Goal: Navigation & Orientation: Find specific page/section

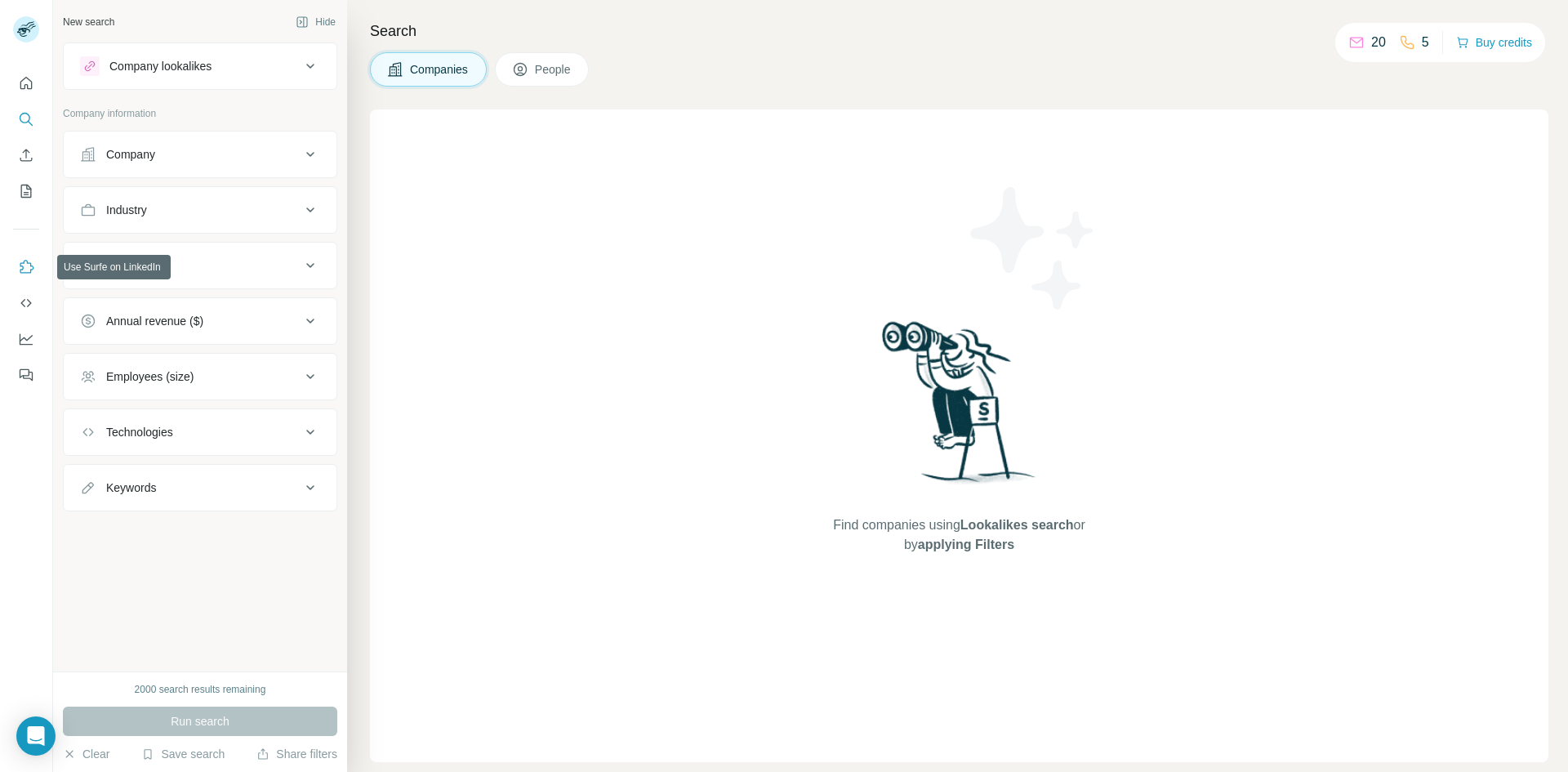
click at [26, 276] on button "Use Surfe on LinkedIn" at bounding box center [25, 267] width 26 height 29
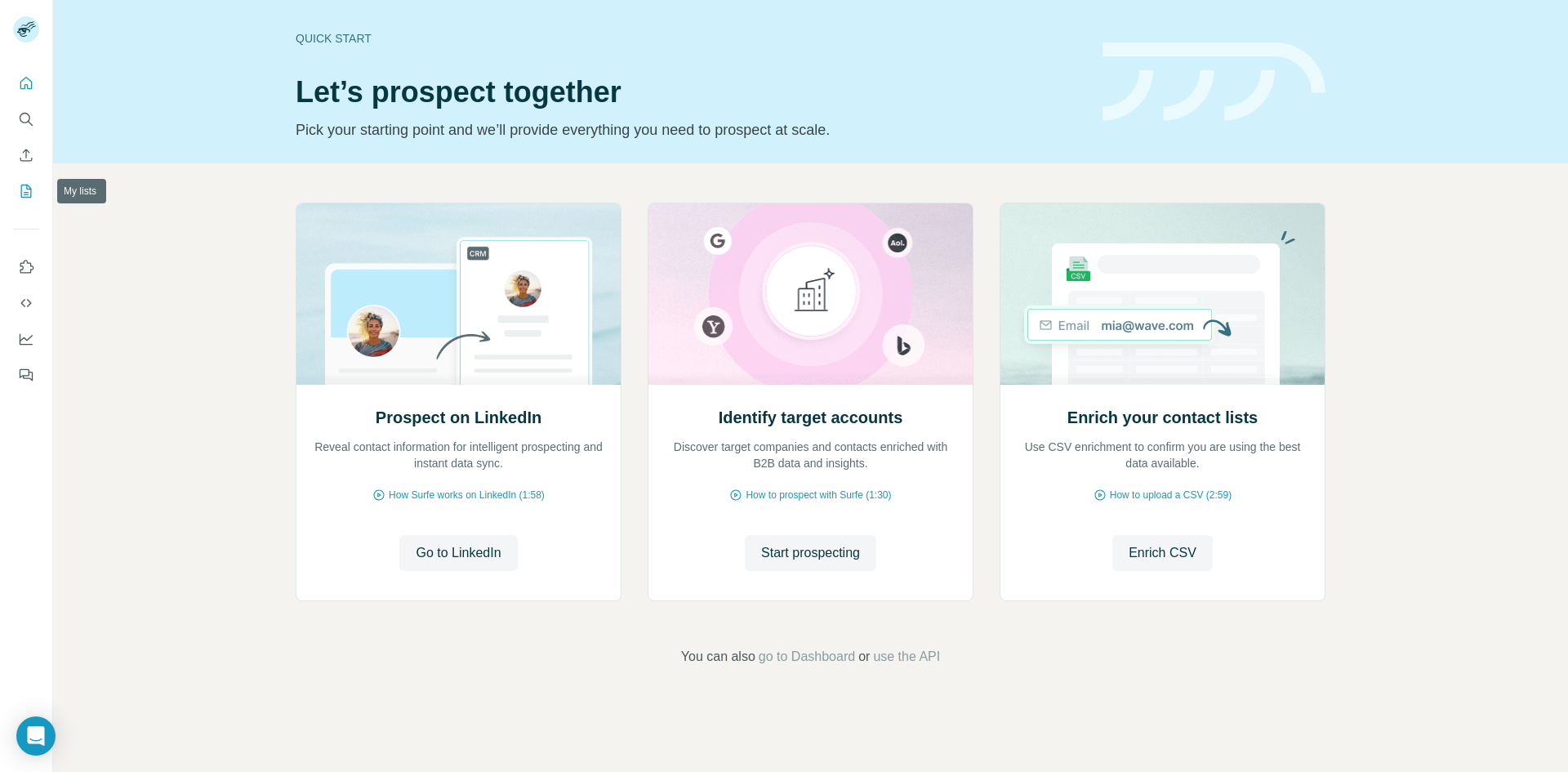
click at [31, 199] on button "My lists" at bounding box center [25, 191] width 26 height 29
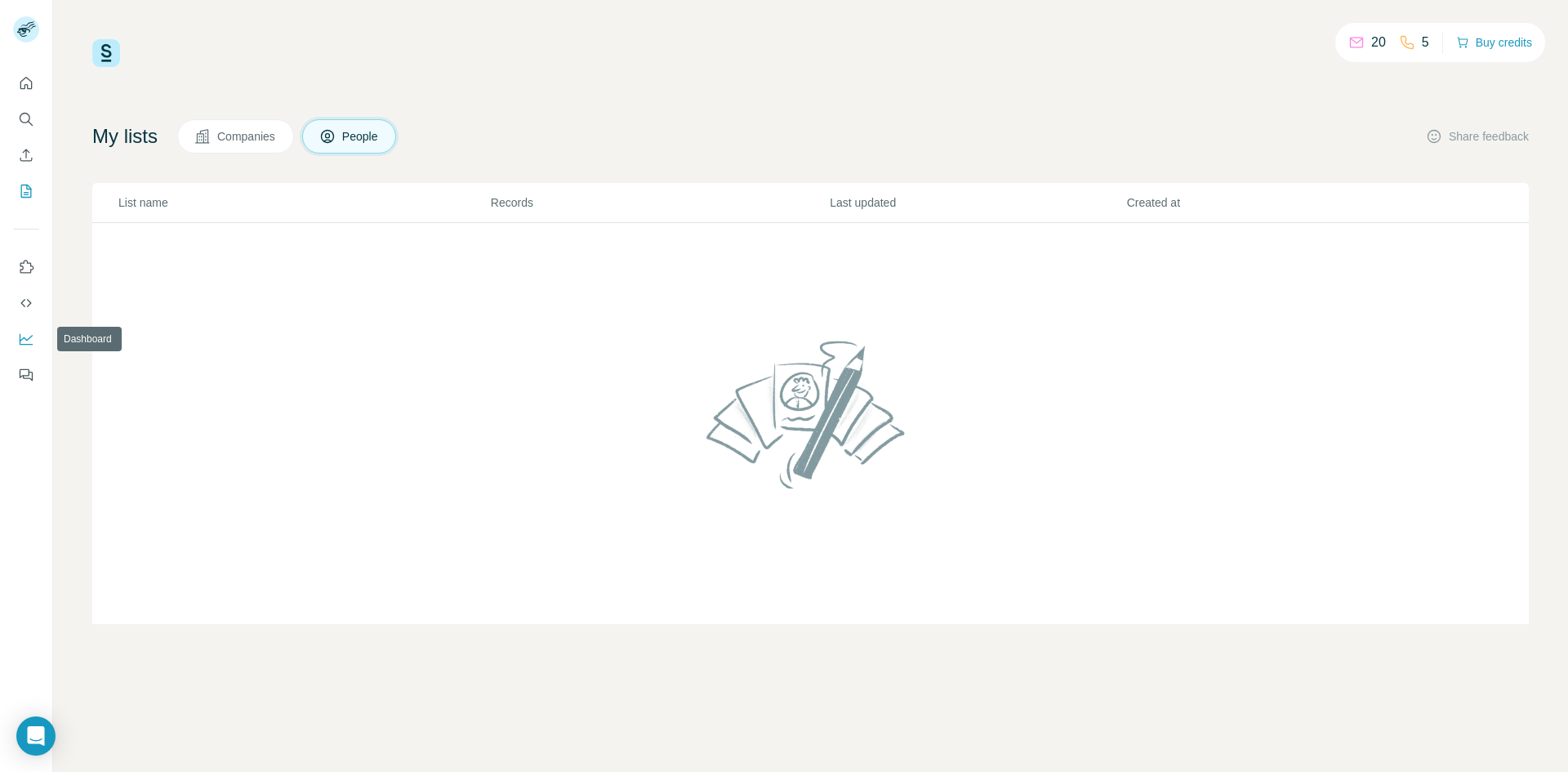
click at [25, 340] on icon "Dashboard" at bounding box center [25, 338] width 17 height 17
click at [31, 266] on icon "Use Surfe on LinkedIn" at bounding box center [27, 266] width 14 height 13
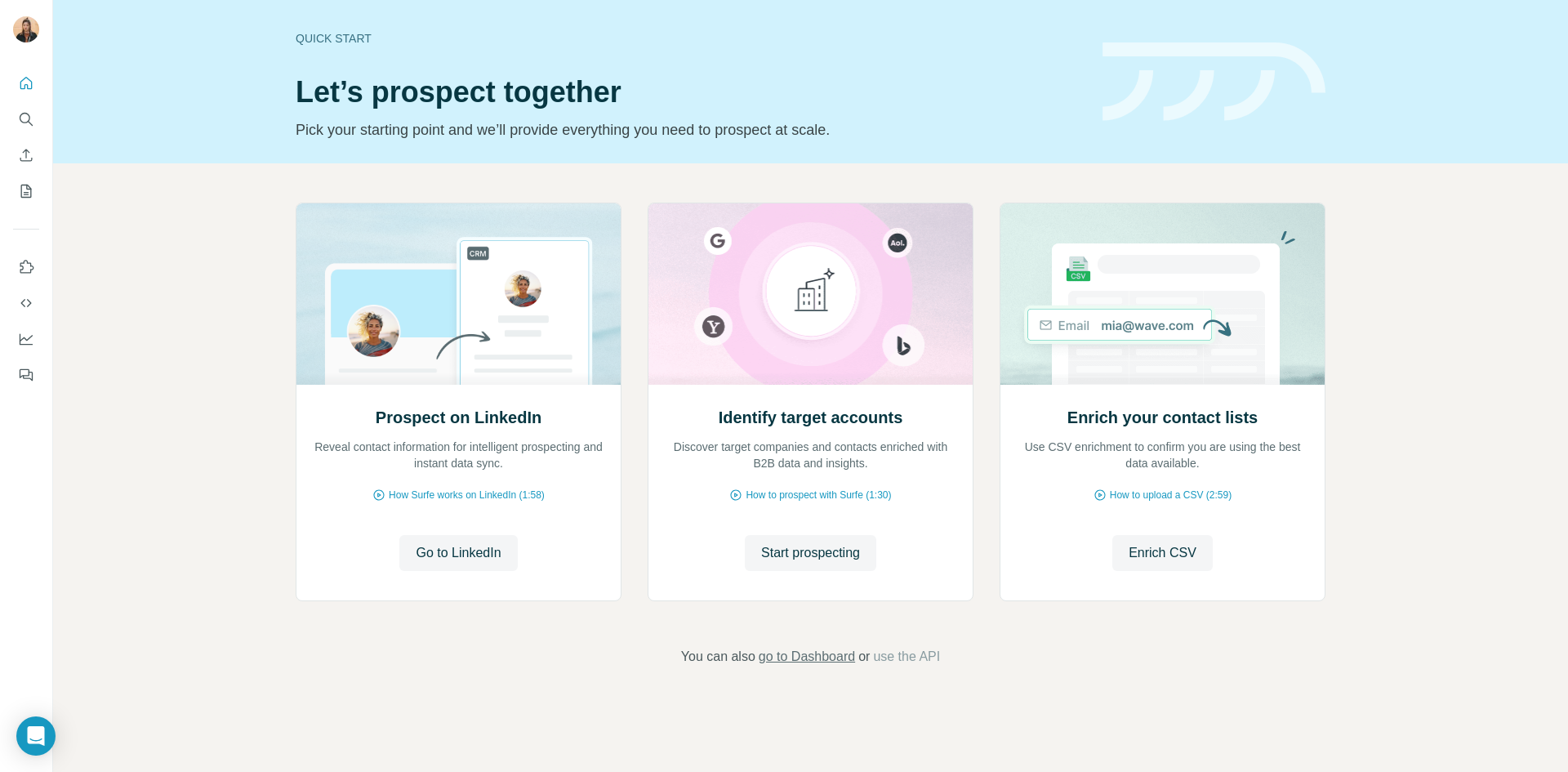
click at [819, 655] on span "go to Dashboard" at bounding box center [807, 657] width 96 height 20
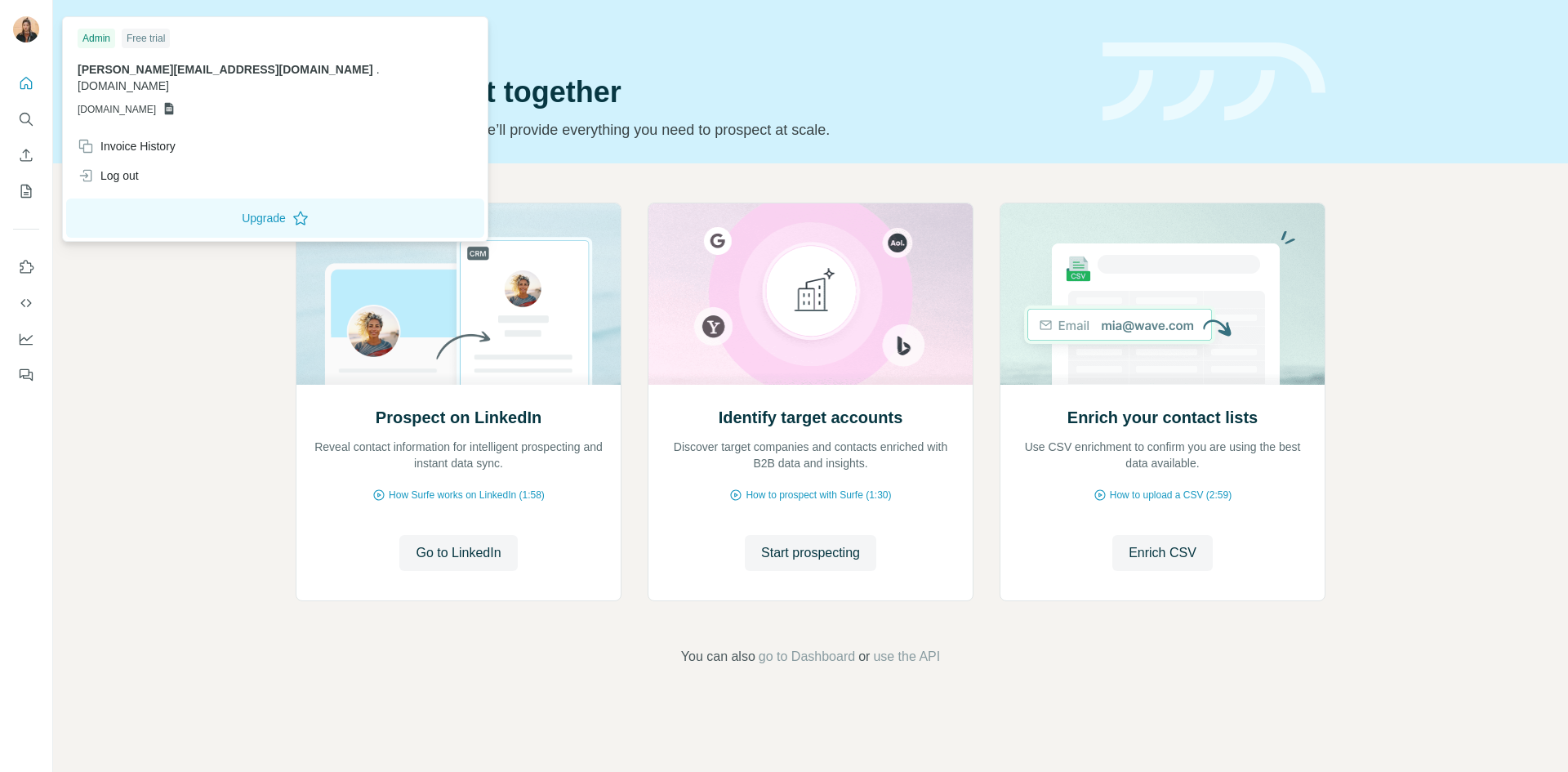
click at [26, 34] on img at bounding box center [25, 29] width 26 height 26
click at [27, 79] on icon "Quick start" at bounding box center [26, 82] width 12 height 12
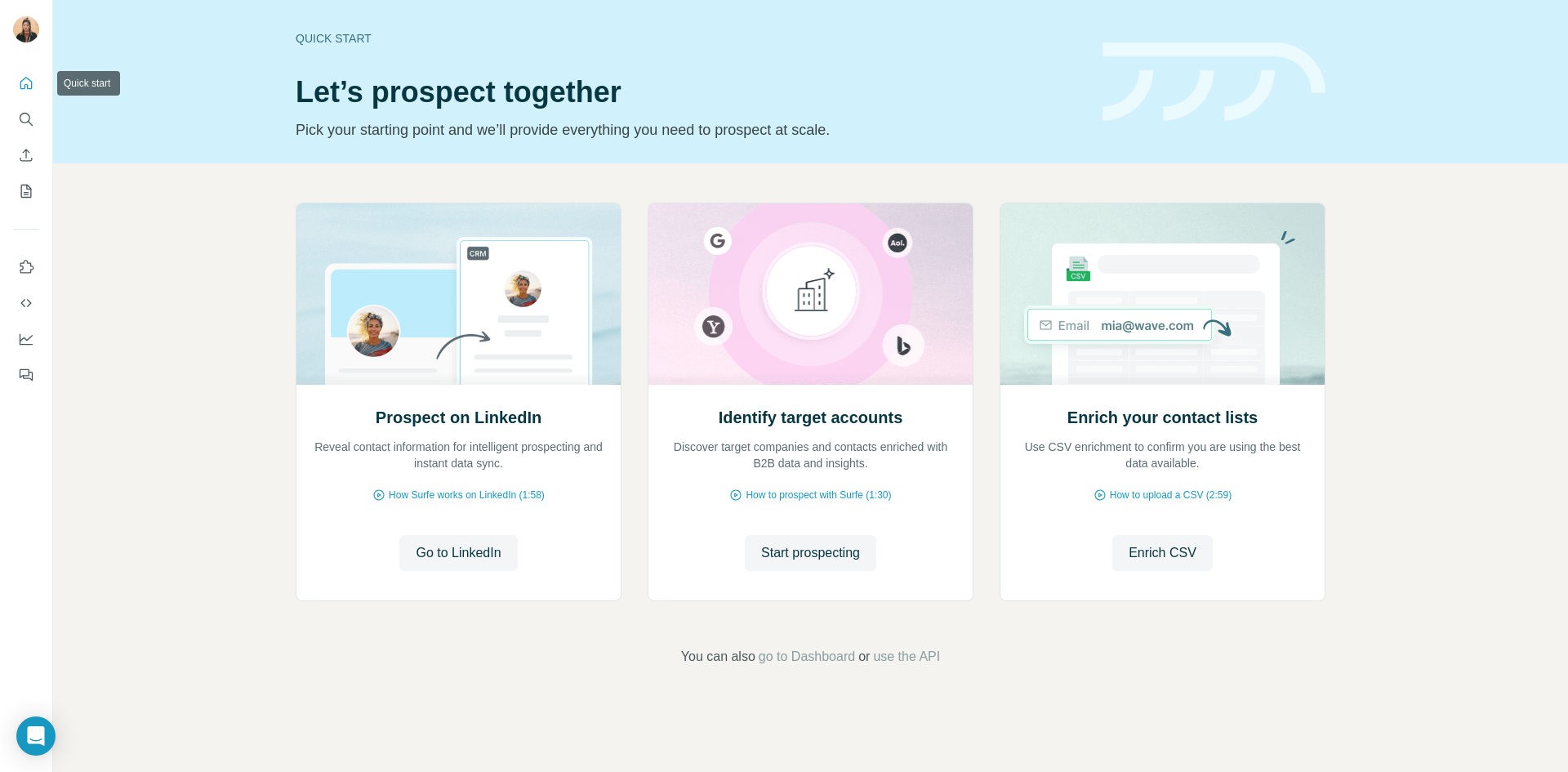
click at [31, 81] on icon "Quick start" at bounding box center [26, 82] width 12 height 12
click at [25, 122] on icon "Search" at bounding box center [25, 119] width 17 height 17
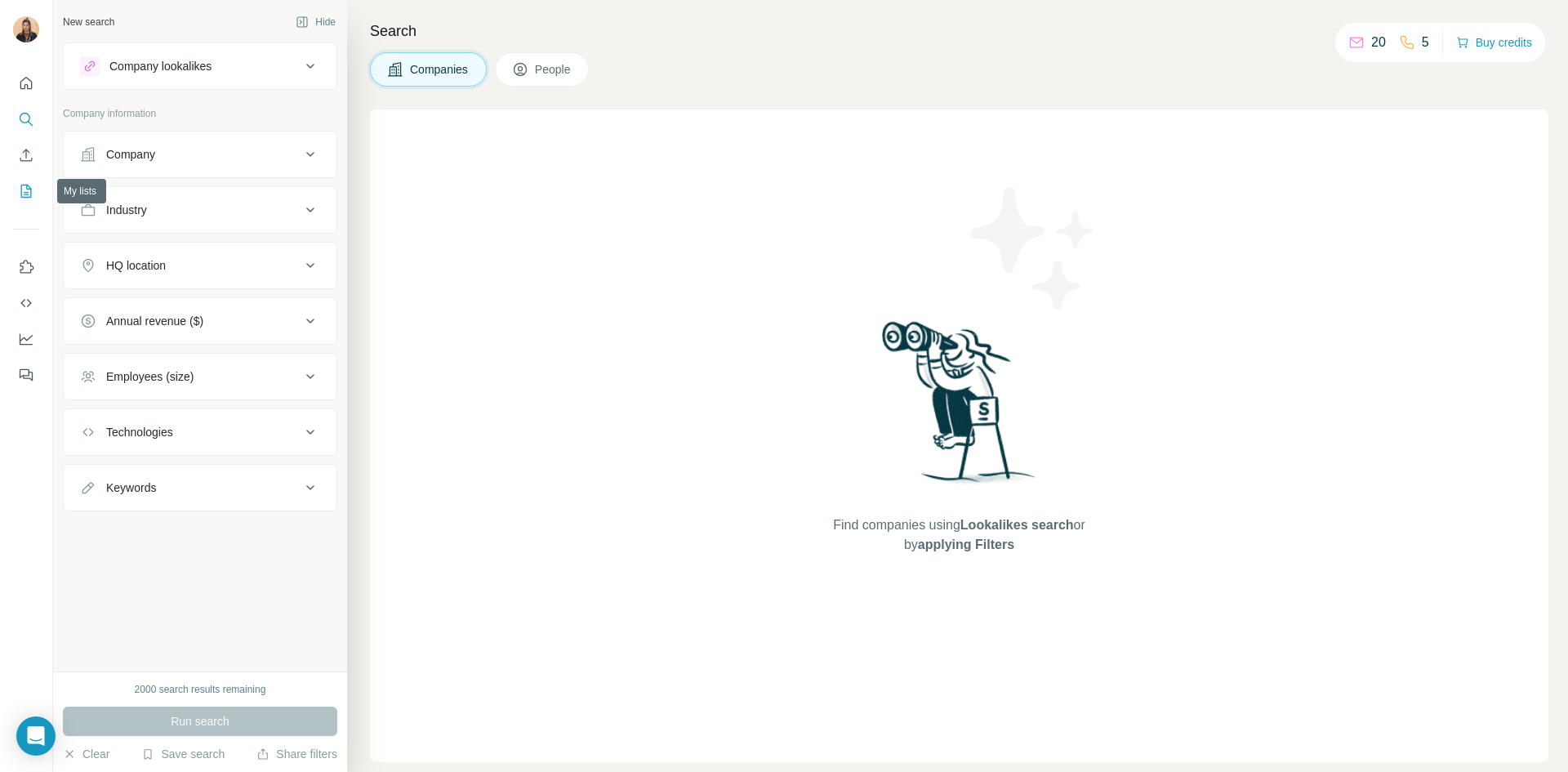
click at [32, 185] on icon "My lists" at bounding box center [25, 191] width 17 height 17
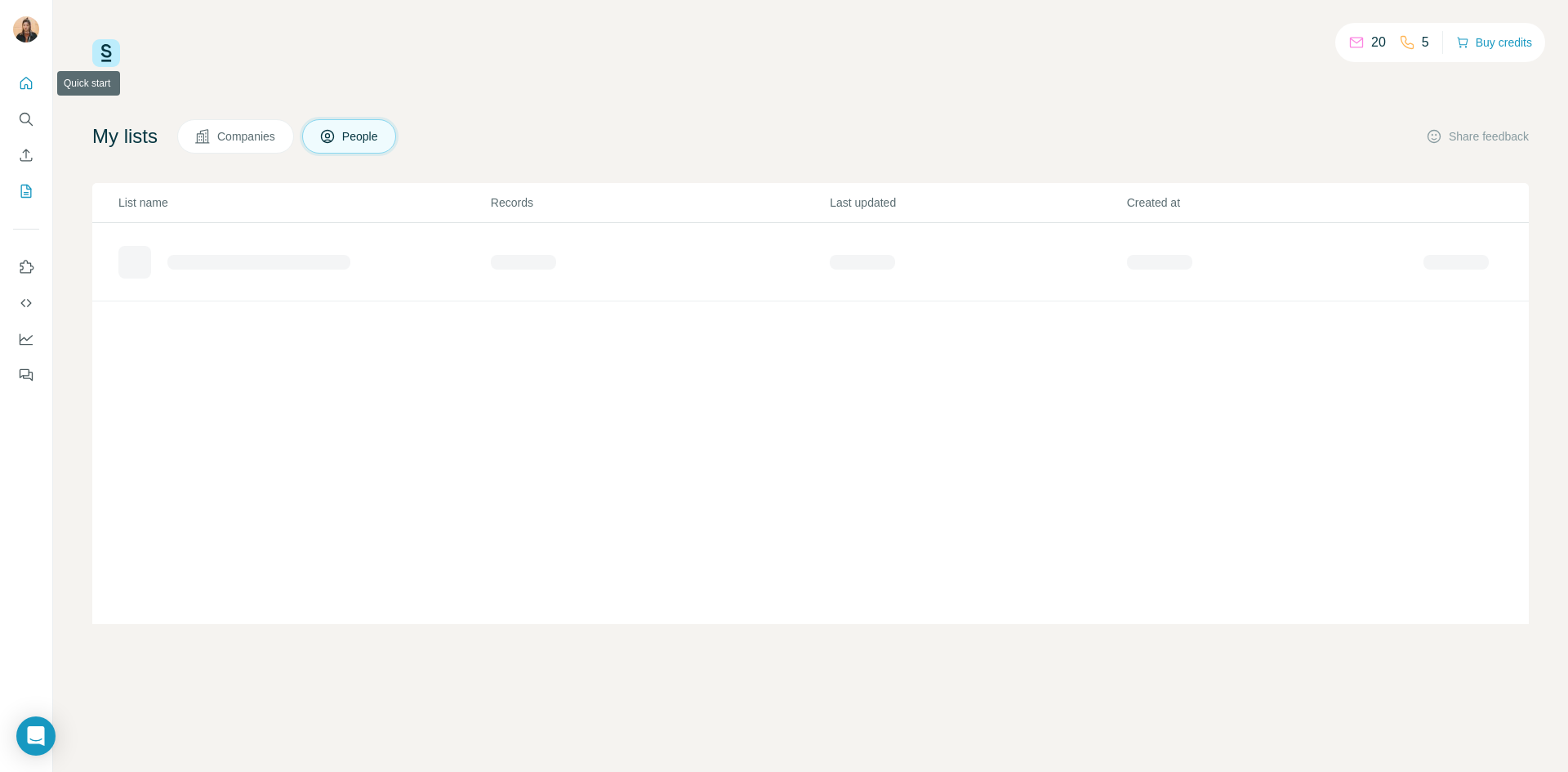
click at [27, 91] on button "Quick start" at bounding box center [25, 83] width 26 height 29
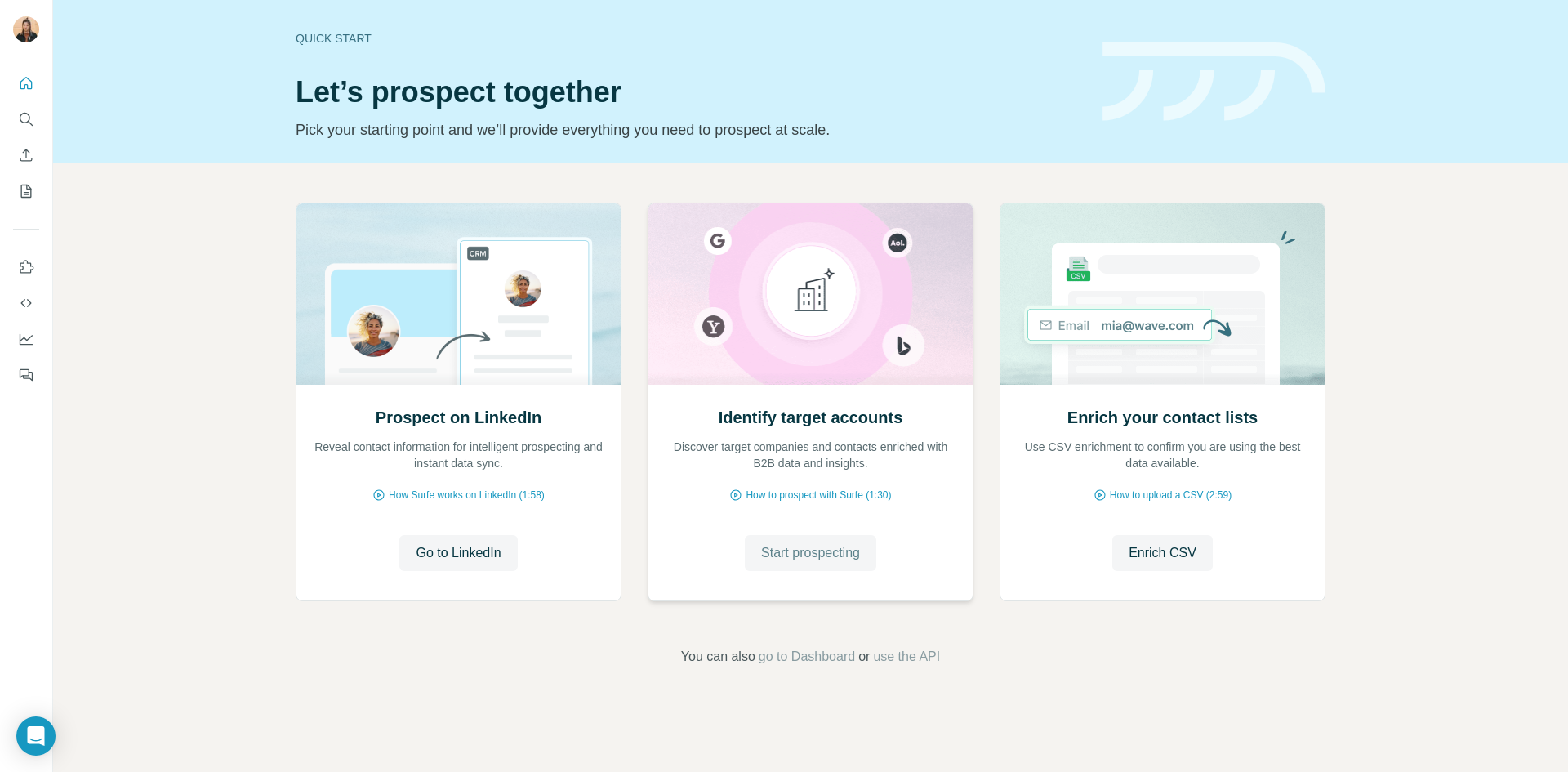
click at [837, 553] on span "Start prospecting" at bounding box center [810, 553] width 99 height 20
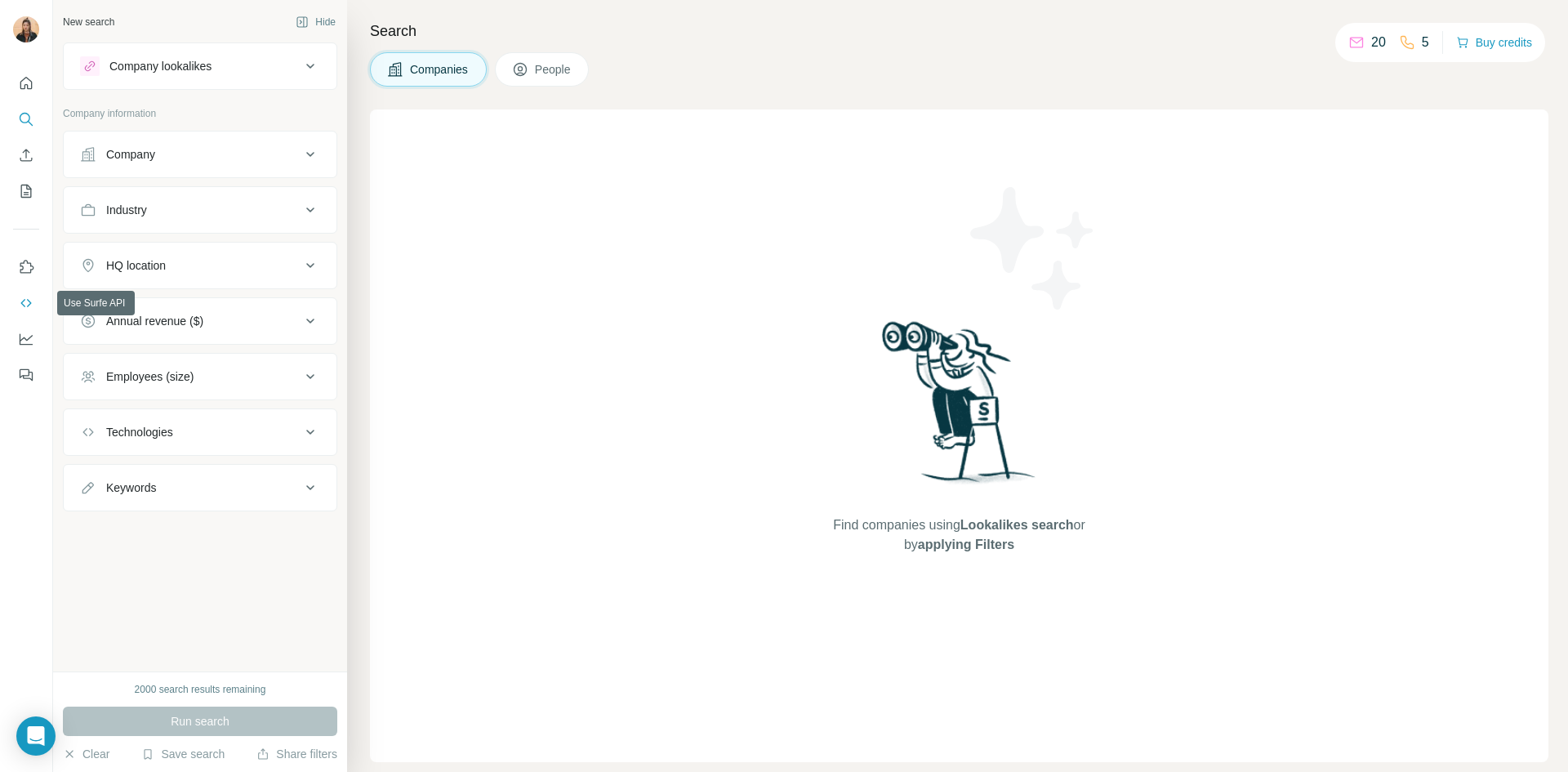
click at [32, 300] on icon "Use Surfe API" at bounding box center [25, 303] width 17 height 17
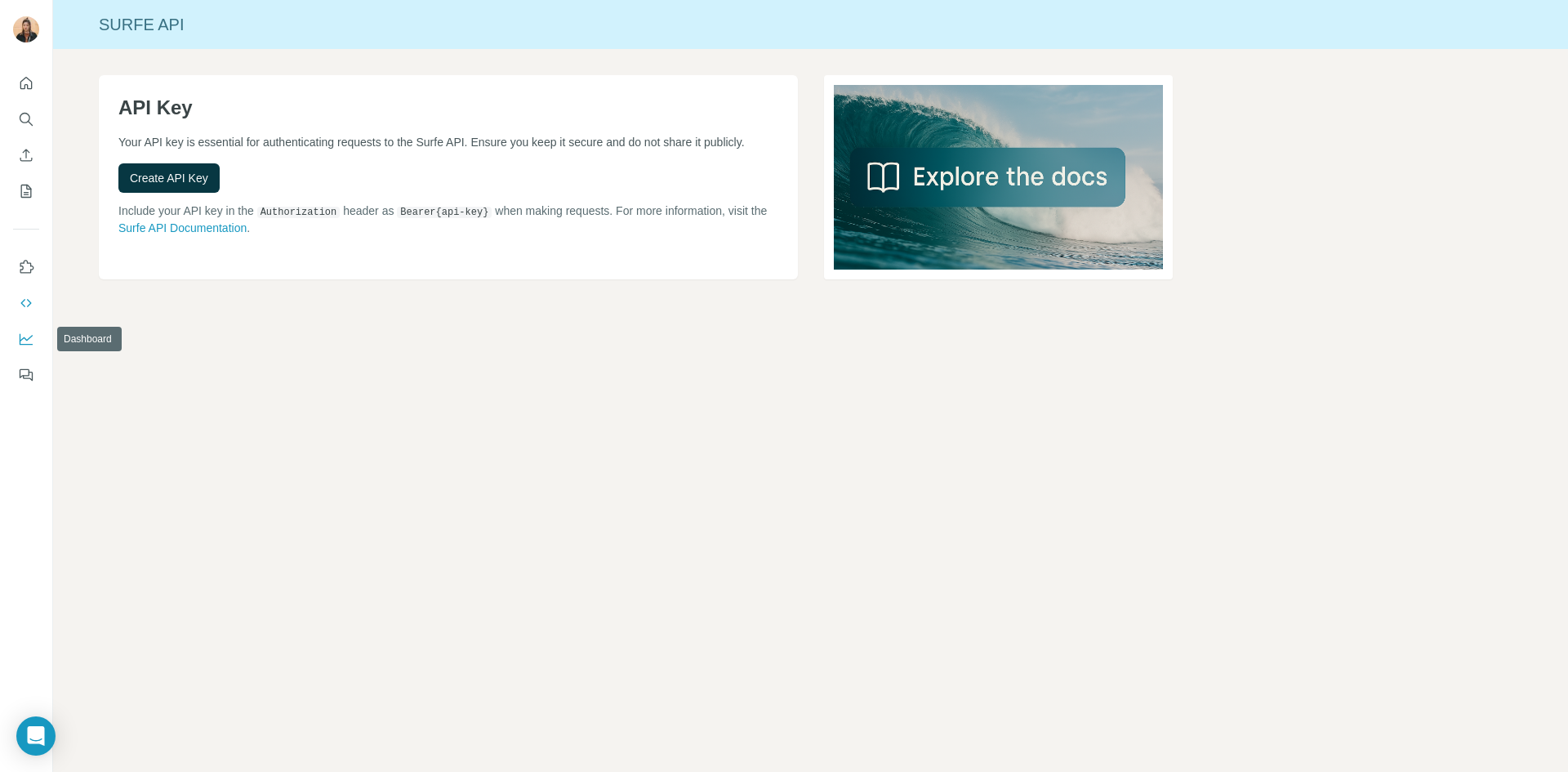
click at [30, 336] on icon "Dashboard" at bounding box center [25, 338] width 17 height 17
